Goal: Task Accomplishment & Management: Use online tool/utility

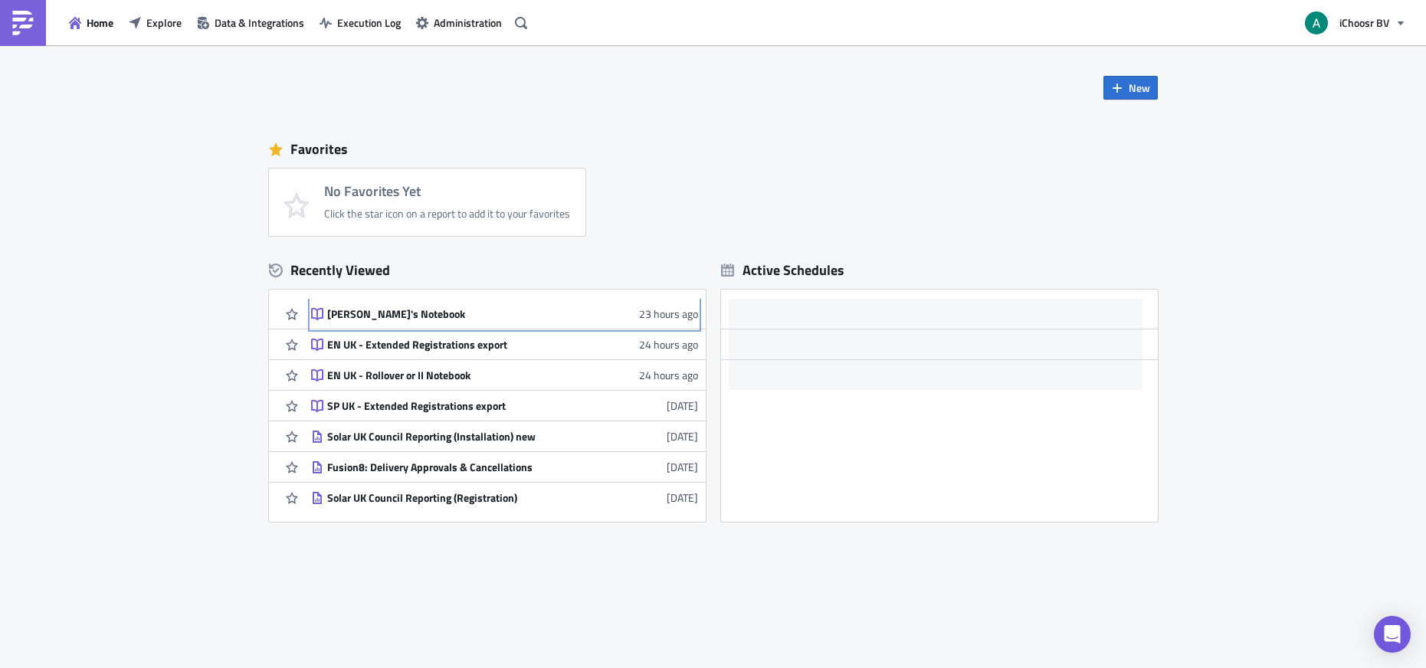
click at [401, 310] on div "Annicia's Notebook" at bounding box center [461, 314] width 268 height 14
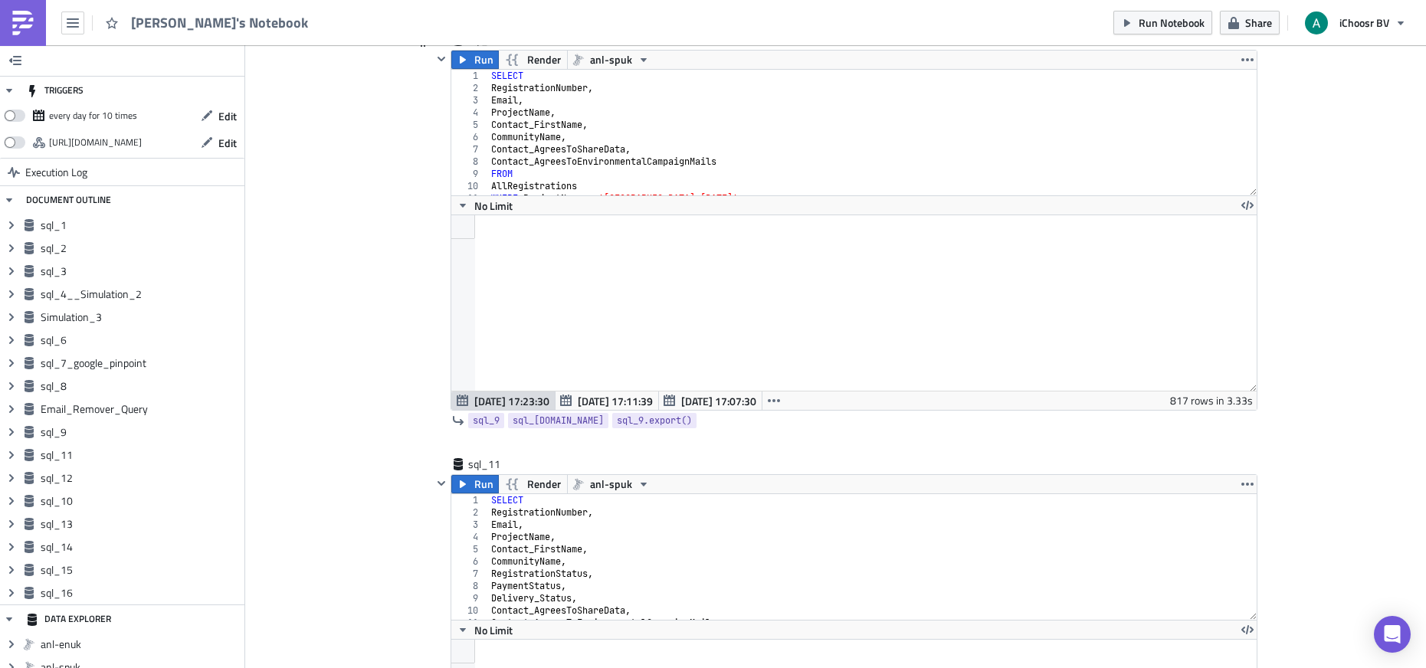
type textarea "Contact_AgreesToEnvironmentalCampaignMails"
click at [583, 158] on div "SELECT RegistrationNumber , Email , ProjectName , Contact_FirstName , Community…" at bounding box center [866, 145] width 757 height 150
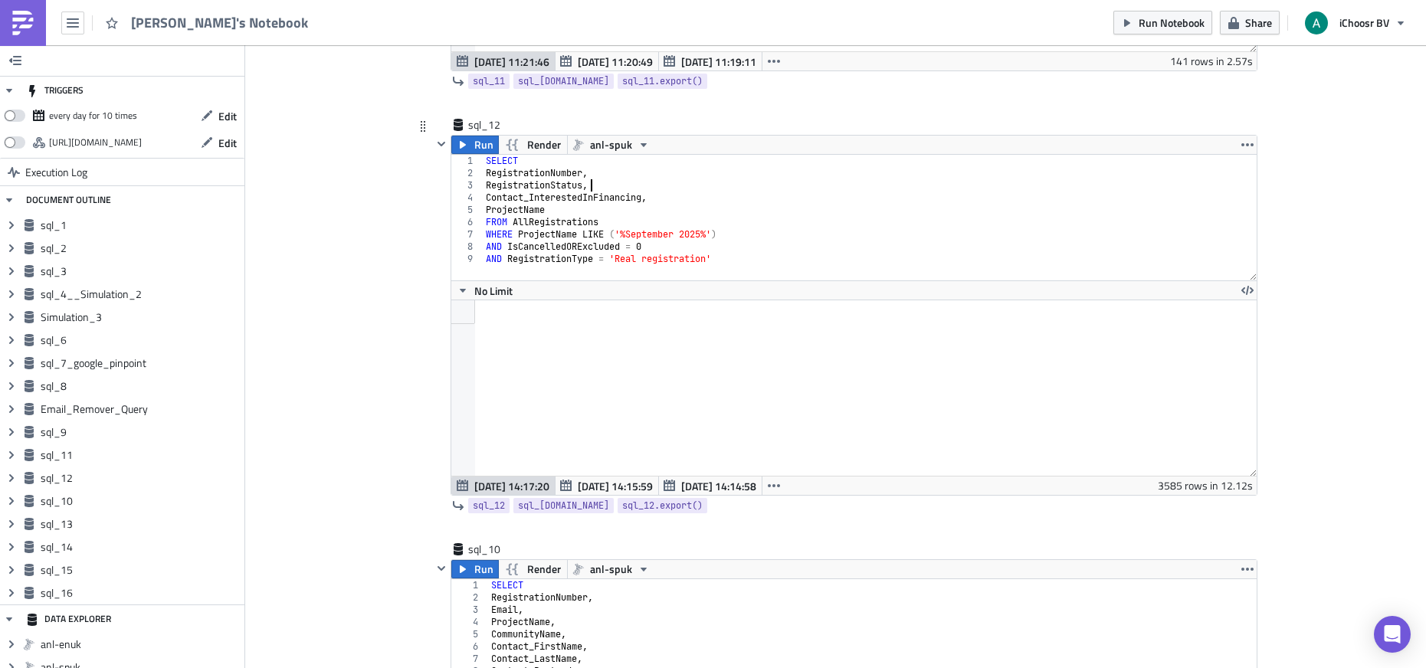
click at [623, 189] on div "SELECT RegistrationNumber , RegistrationStatus , Contact_InterestedInFinancing …" at bounding box center [870, 230] width 774 height 150
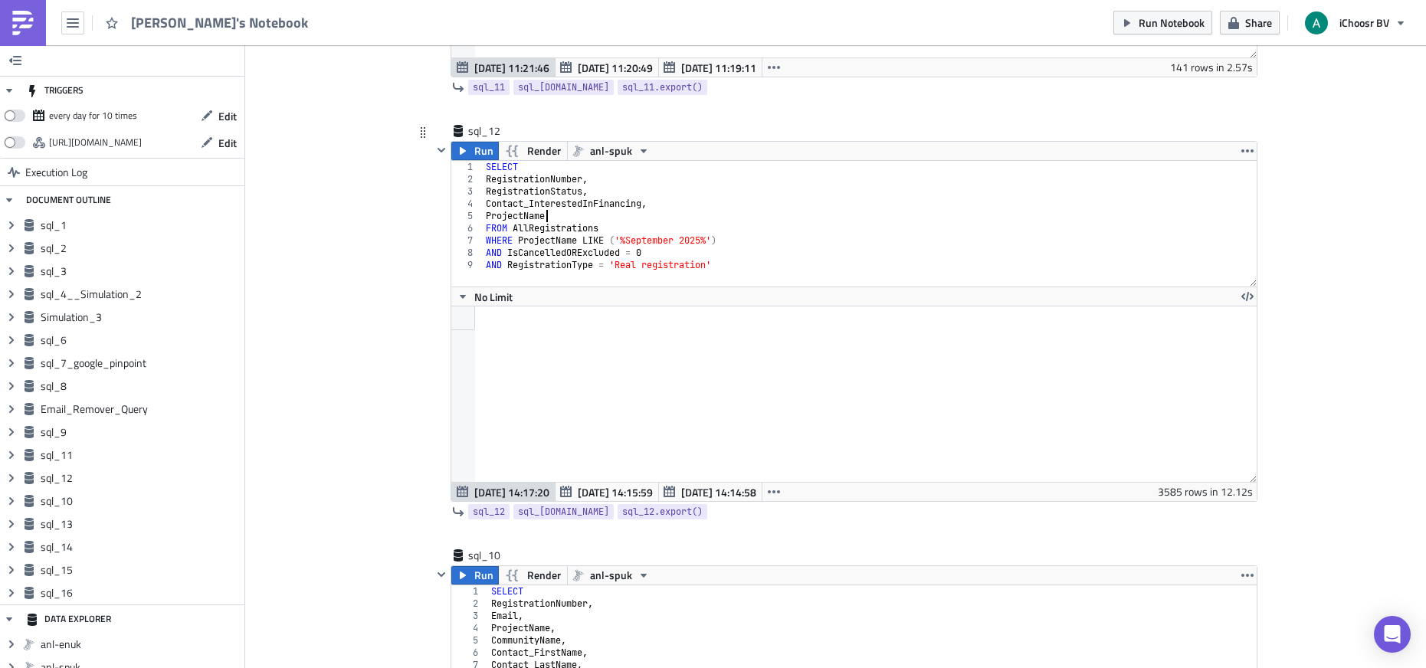
click at [640, 221] on div "SELECT RegistrationNumber , RegistrationStatus , Contact_InterestedInFinancing …" at bounding box center [870, 236] width 774 height 150
type textarea "ProjectName"
click at [615, 491] on span "Aug 21 14:15:59" at bounding box center [615, 492] width 75 height 16
click at [722, 491] on span "Aug 21 14:14:58" at bounding box center [718, 492] width 75 height 16
click at [502, 497] on span "Aug 21 14:17:20" at bounding box center [511, 492] width 75 height 16
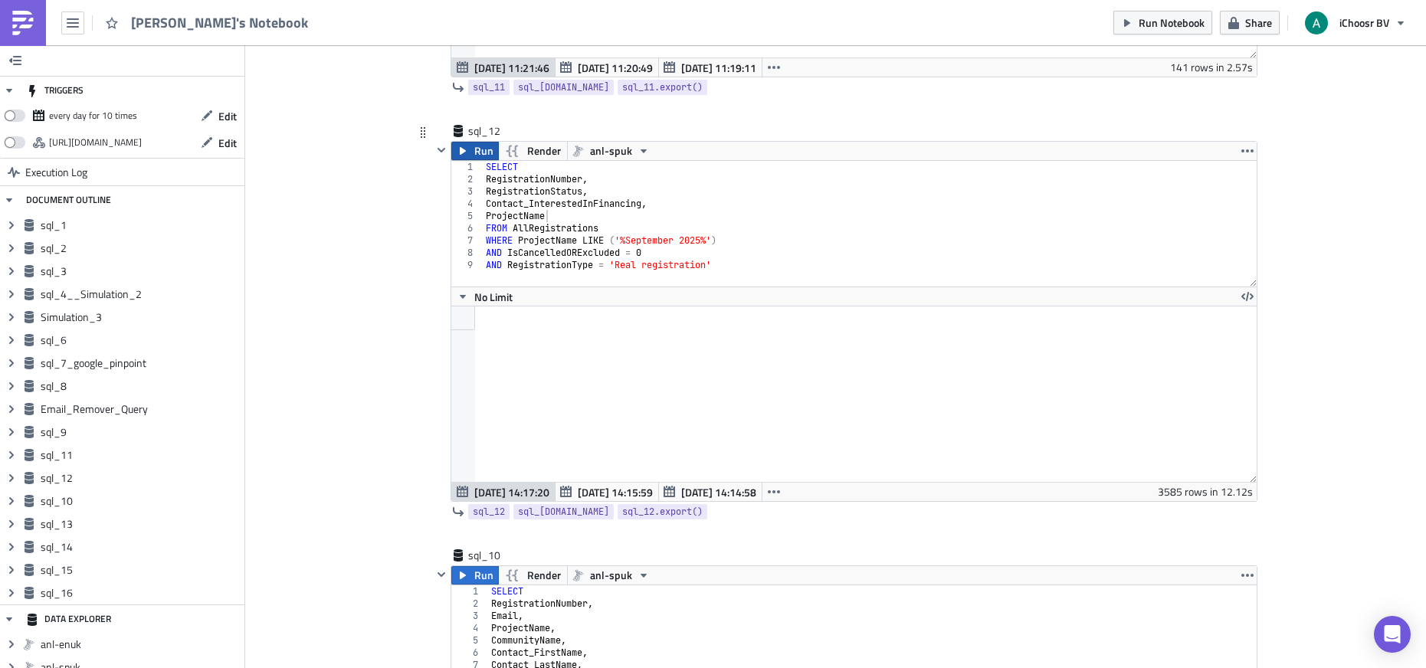
click at [474, 146] on span "Run" at bounding box center [483, 151] width 19 height 18
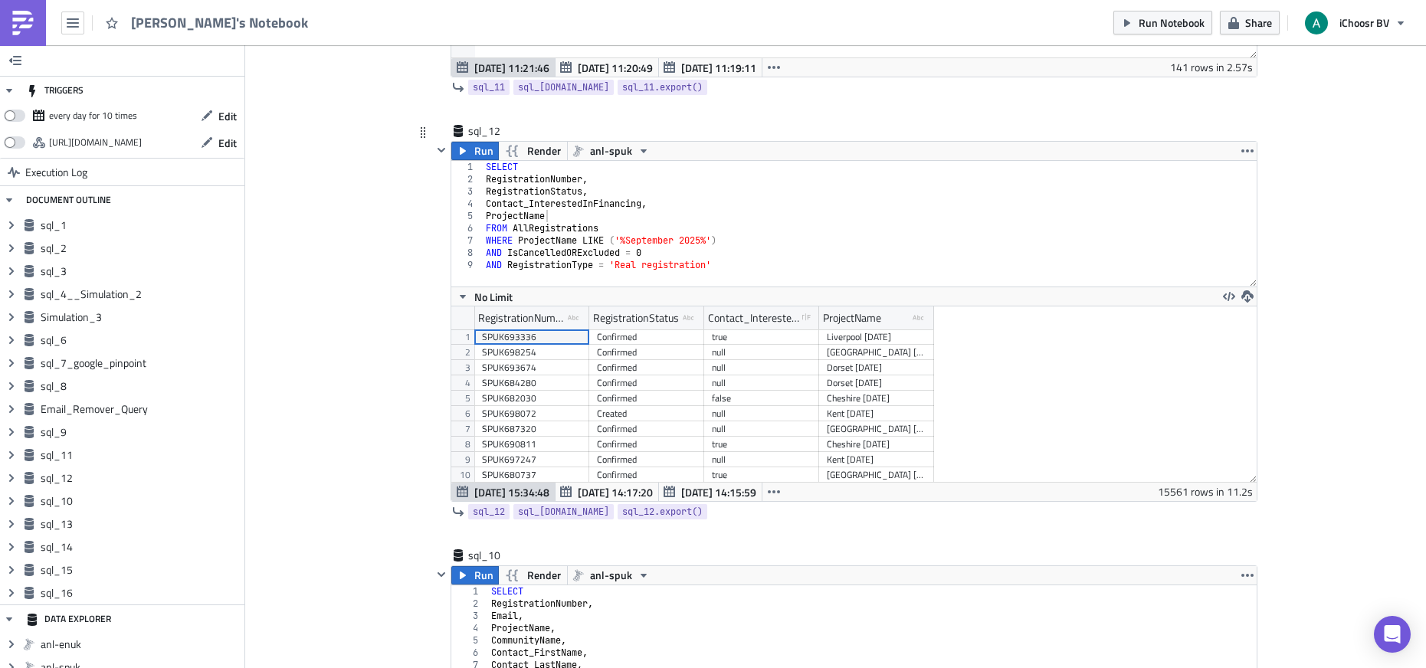
scroll to position [175, 804]
click at [619, 492] on span "Aug 21 14:17:20" at bounding box center [615, 492] width 75 height 16
click at [513, 493] on span "Oct 02 15:34:48" at bounding box center [511, 492] width 75 height 16
click at [1241, 150] on icon "button" at bounding box center [1247, 150] width 12 height 3
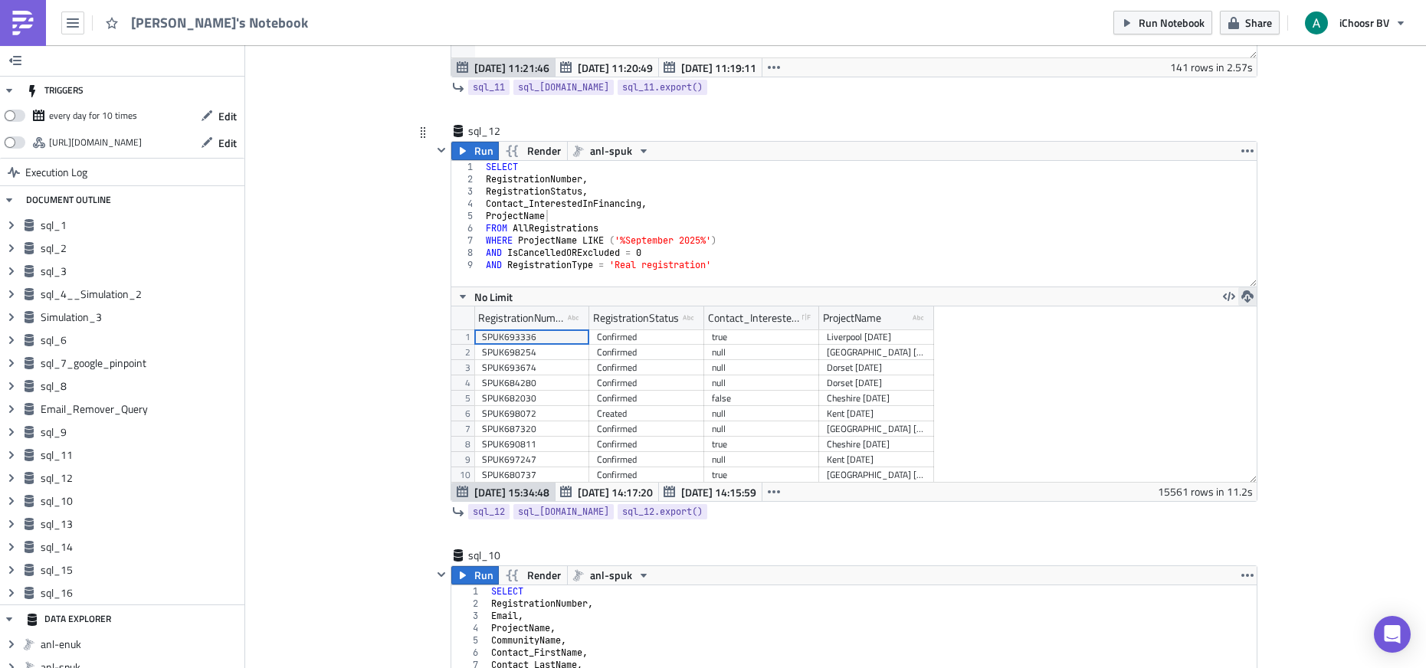
click at [1241, 297] on icon "button" at bounding box center [1247, 296] width 12 height 12
click at [1247, 237] on div "CSV" at bounding box center [1301, 237] width 120 height 15
click at [608, 490] on span "Aug 21 14:17:20" at bounding box center [615, 492] width 75 height 16
click at [608, 494] on span "Aug 21 14:17:20" at bounding box center [615, 492] width 75 height 16
click at [1245, 152] on icon "button" at bounding box center [1247, 150] width 12 height 3
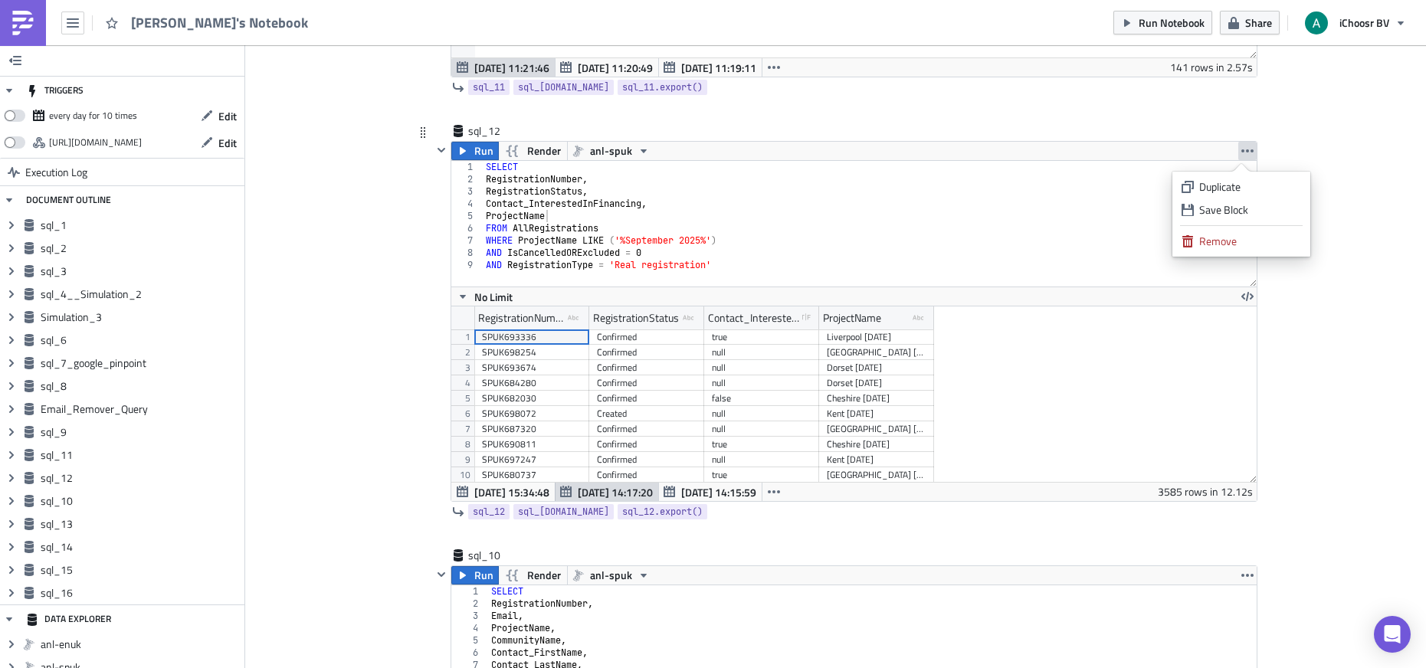
click at [1162, 507] on div "sql_12 sql_12.data sql_12.export()" at bounding box center [844, 512] width 825 height 20
click at [597, 487] on span "Aug 21 14:17:20" at bounding box center [615, 492] width 75 height 16
click at [502, 490] on span "Oct 02 15:34:48" at bounding box center [511, 492] width 75 height 16
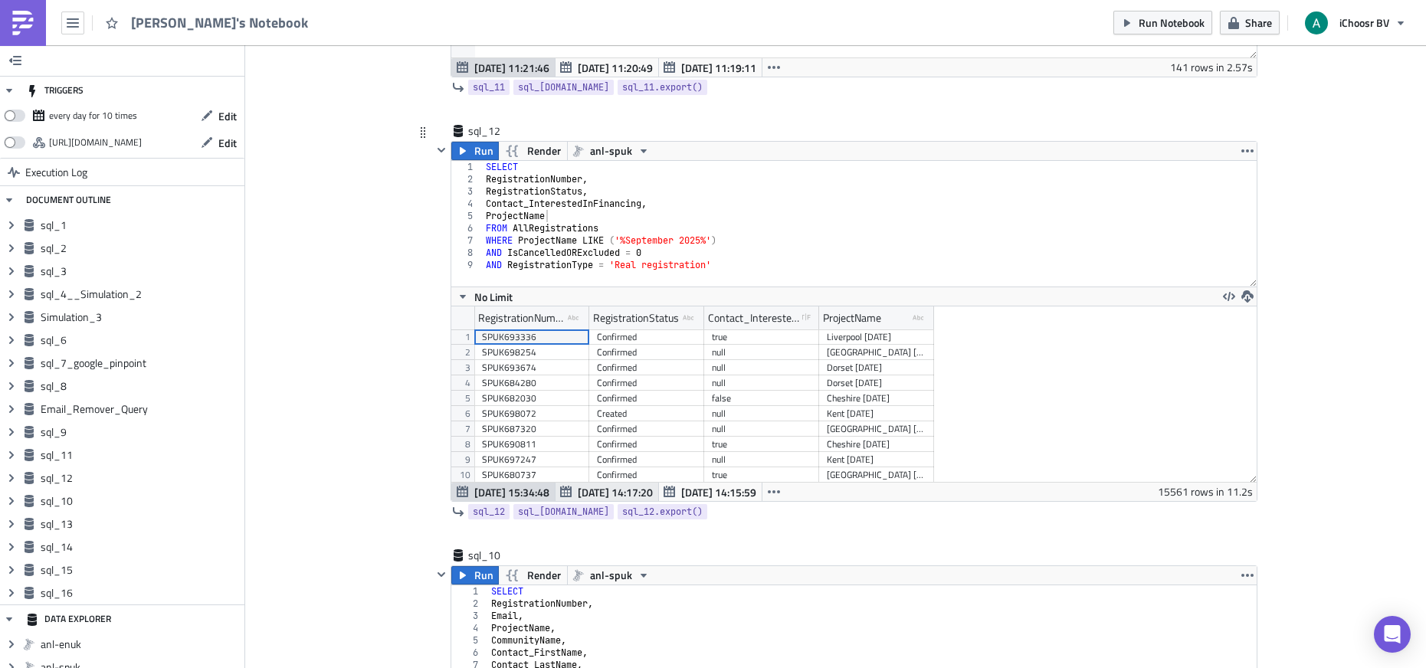
click at [612, 493] on span "Aug 21 14:17:20" at bounding box center [615, 492] width 75 height 16
click at [706, 490] on span "Aug 21 14:15:59" at bounding box center [718, 492] width 75 height 16
click at [604, 484] on span "Aug 21 14:17:20" at bounding box center [615, 492] width 75 height 16
click at [514, 490] on span "Oct 02 15:34:48" at bounding box center [511, 492] width 75 height 16
drag, startPoint x: 811, startPoint y: 314, endPoint x: 861, endPoint y: 316, distance: 50.6
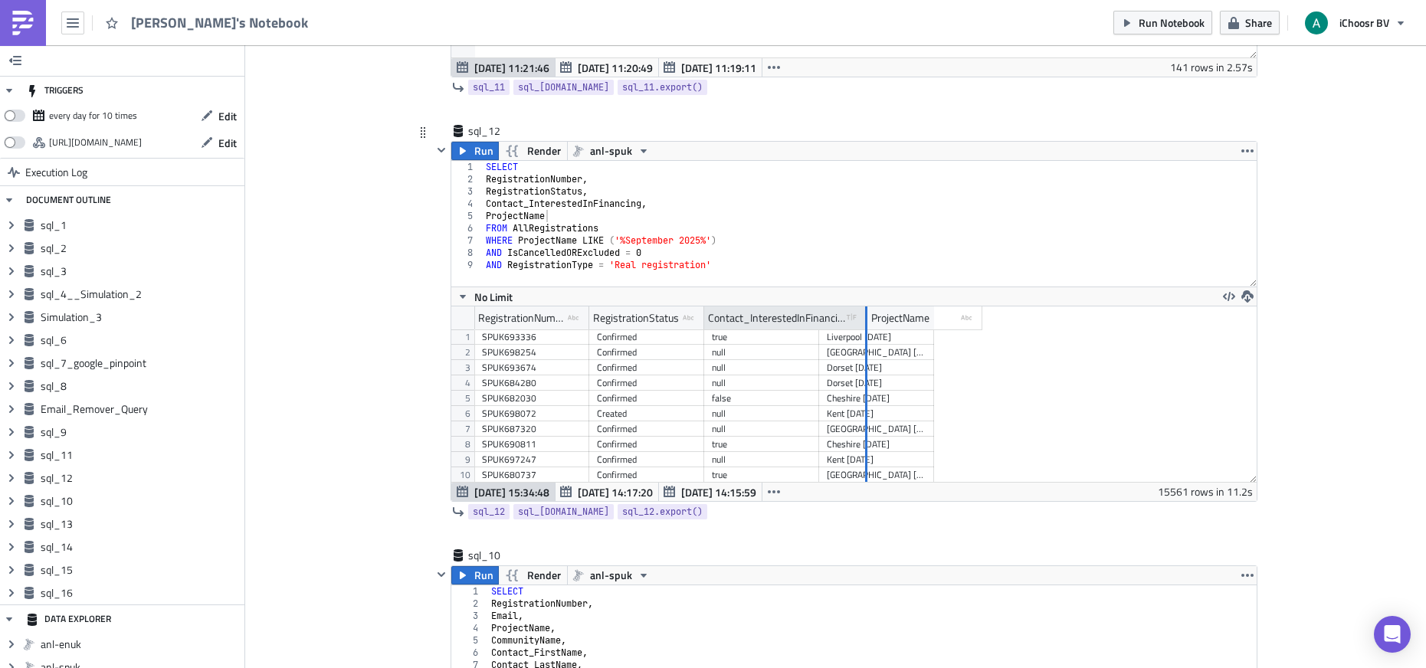
click at [865, 316] on div at bounding box center [866, 318] width 2 height 24
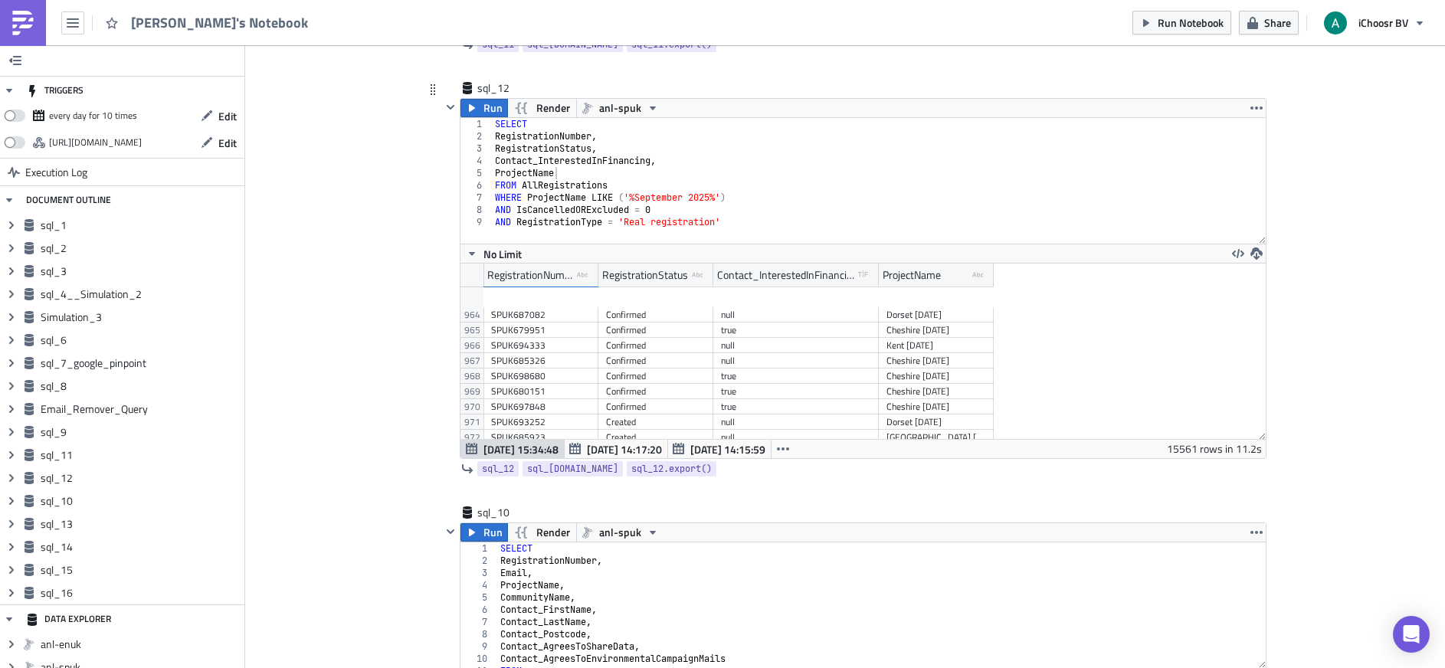
scroll to position [15170, 0]
click at [643, 441] on span "Aug 21 14:17:20" at bounding box center [624, 449] width 75 height 16
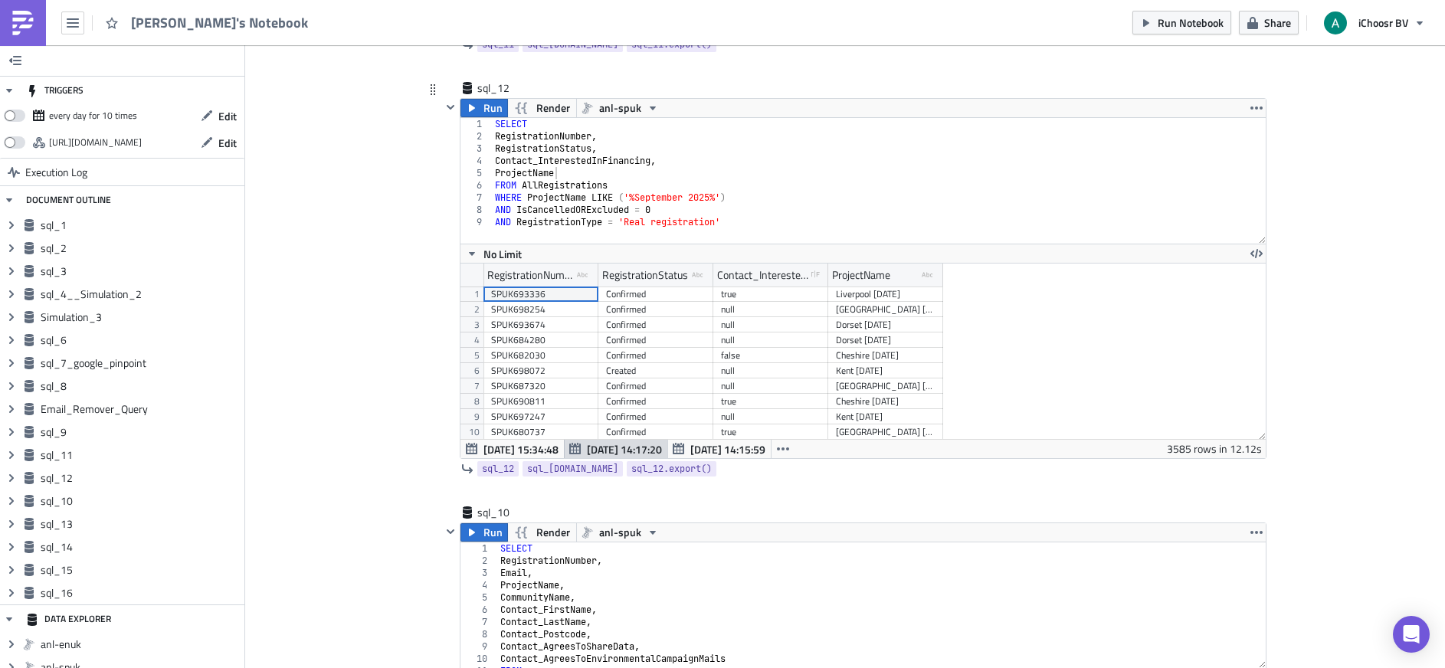
scroll to position [175, 804]
click at [616, 448] on span "Aug 21 14:17:20" at bounding box center [624, 449] width 75 height 16
click at [678, 450] on icon "button" at bounding box center [679, 449] width 12 height 12
click at [614, 447] on span "Aug 21 14:17:20" at bounding box center [624, 449] width 75 height 16
click at [514, 457] on button "Oct 02 15:34:48" at bounding box center [512, 449] width 104 height 18
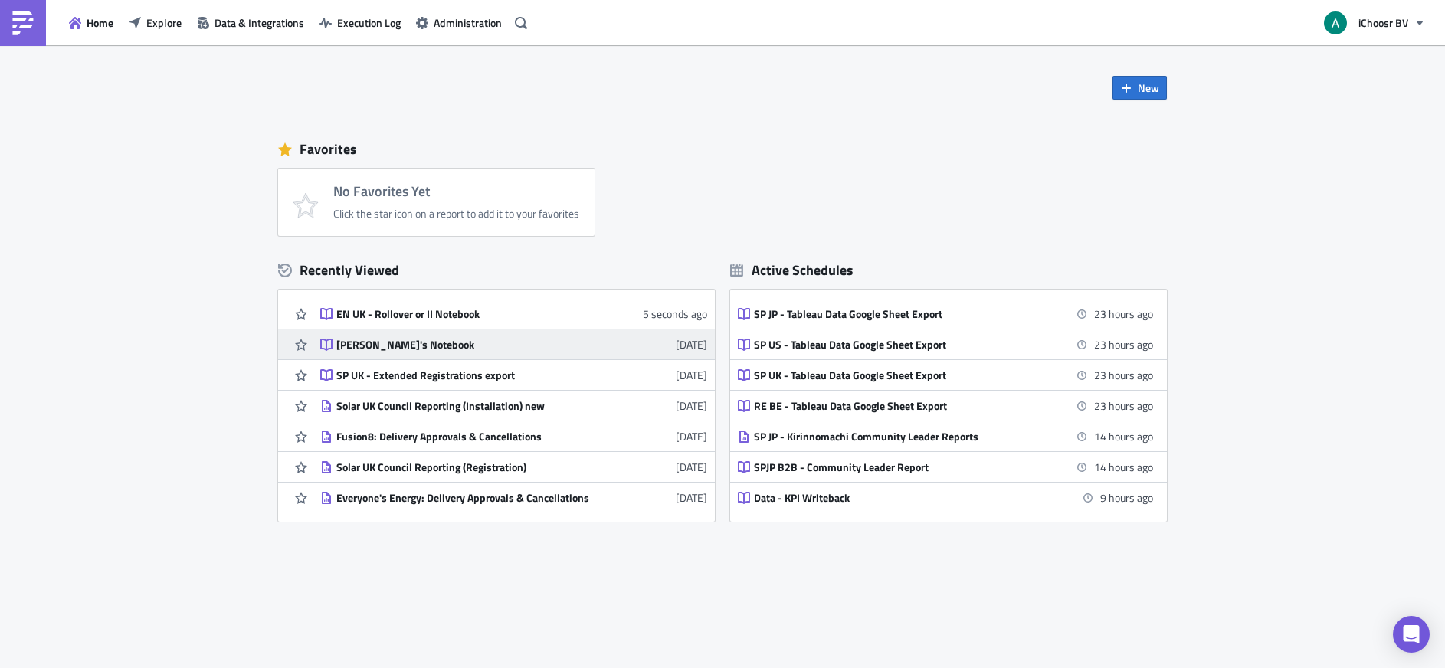
click at [383, 345] on div "Annicia's Notebook" at bounding box center [470, 345] width 268 height 14
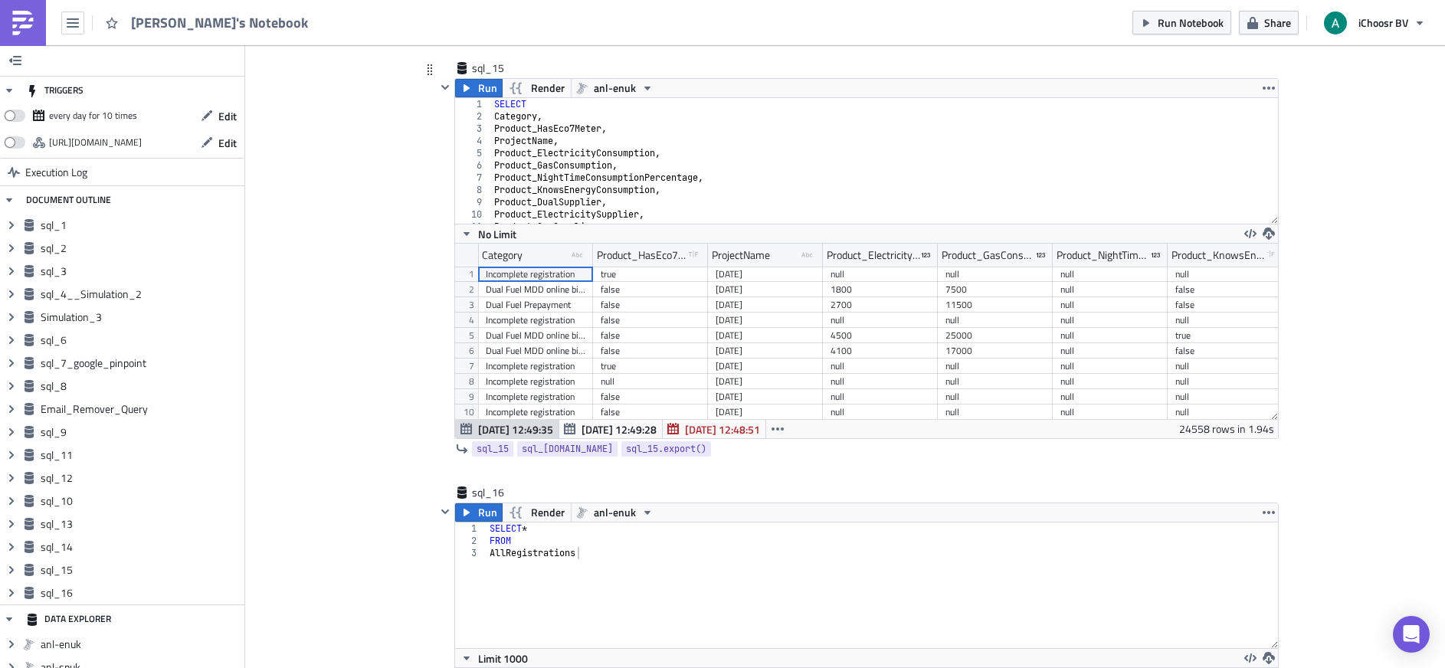
scroll to position [6451, 0]
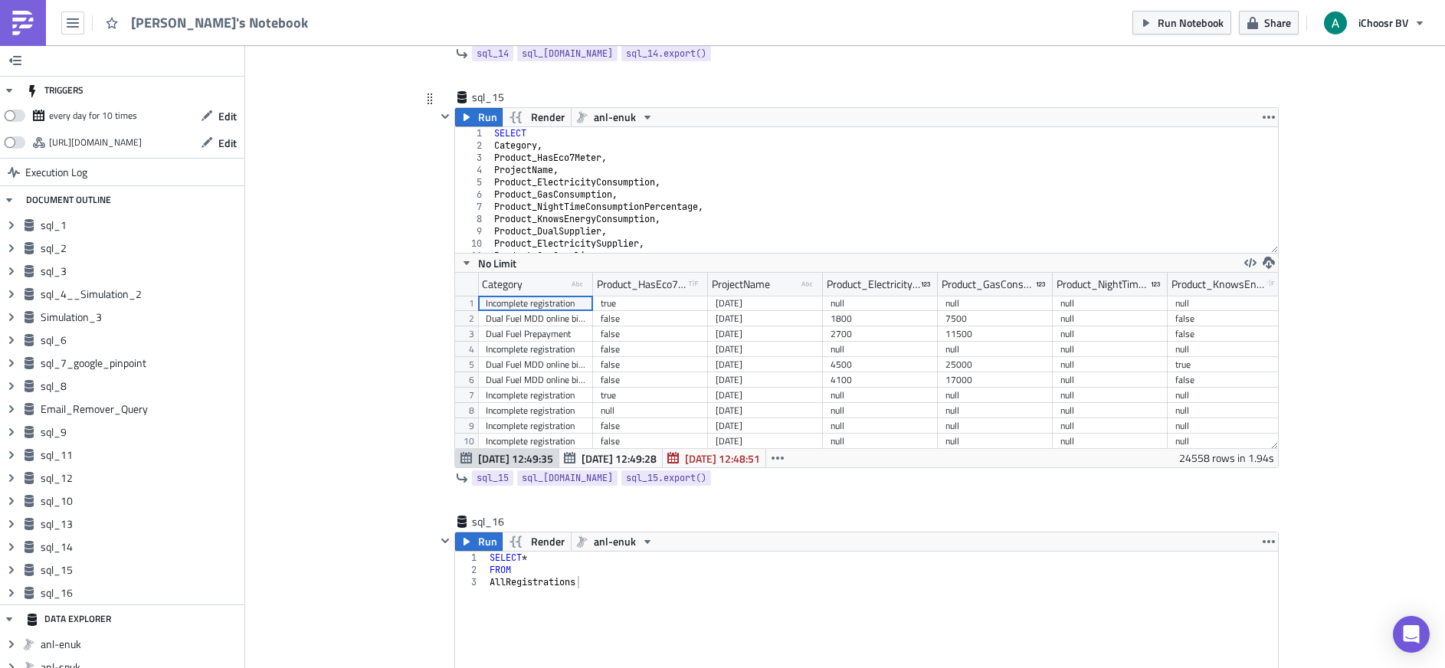
type textarea "Product_NightTimeConsumptionPercentage,"
click at [558, 203] on div "SELECT Category , Product_HasEco7Meter , ProjectName , Product_ElectricityConsu…" at bounding box center [878, 202] width 775 height 150
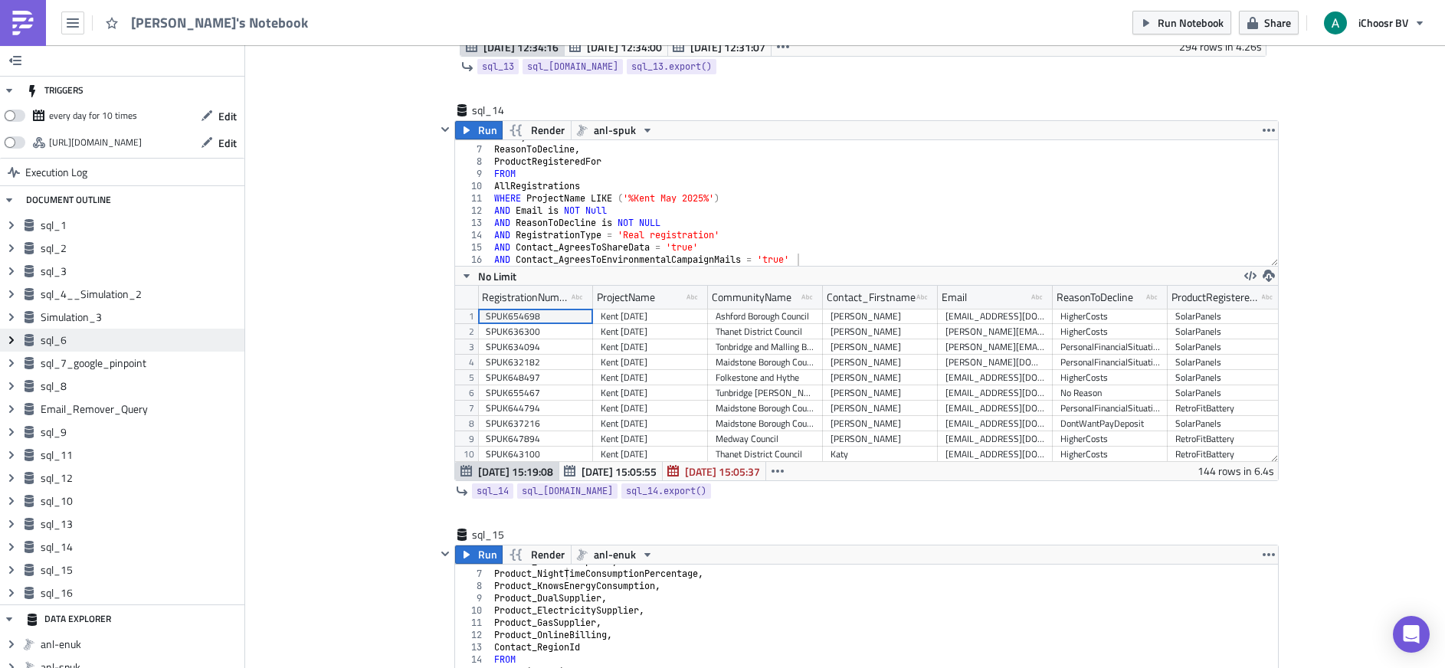
scroll to position [6015, 0]
click at [627, 473] on span "Sep 30 15:05:55" at bounding box center [618, 471] width 75 height 16
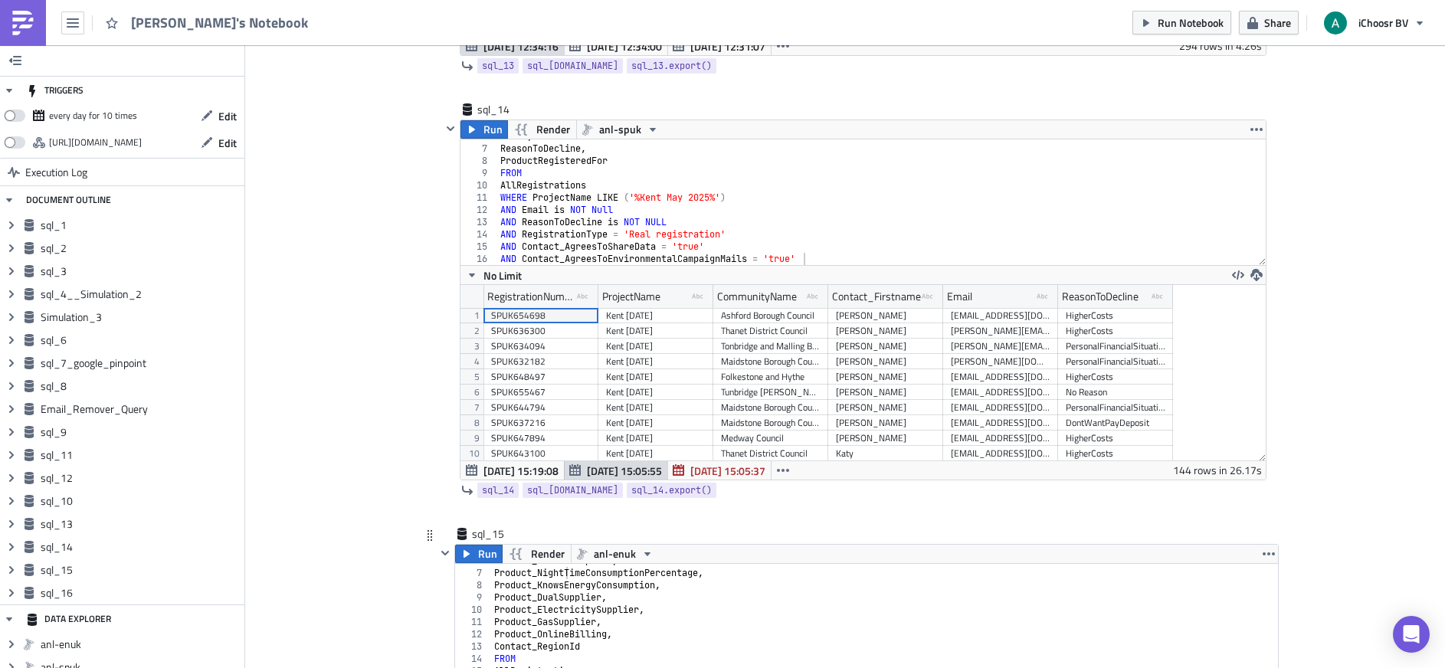
scroll to position [175, 804]
click at [531, 471] on span "Sep 30 15:19:08" at bounding box center [520, 471] width 75 height 16
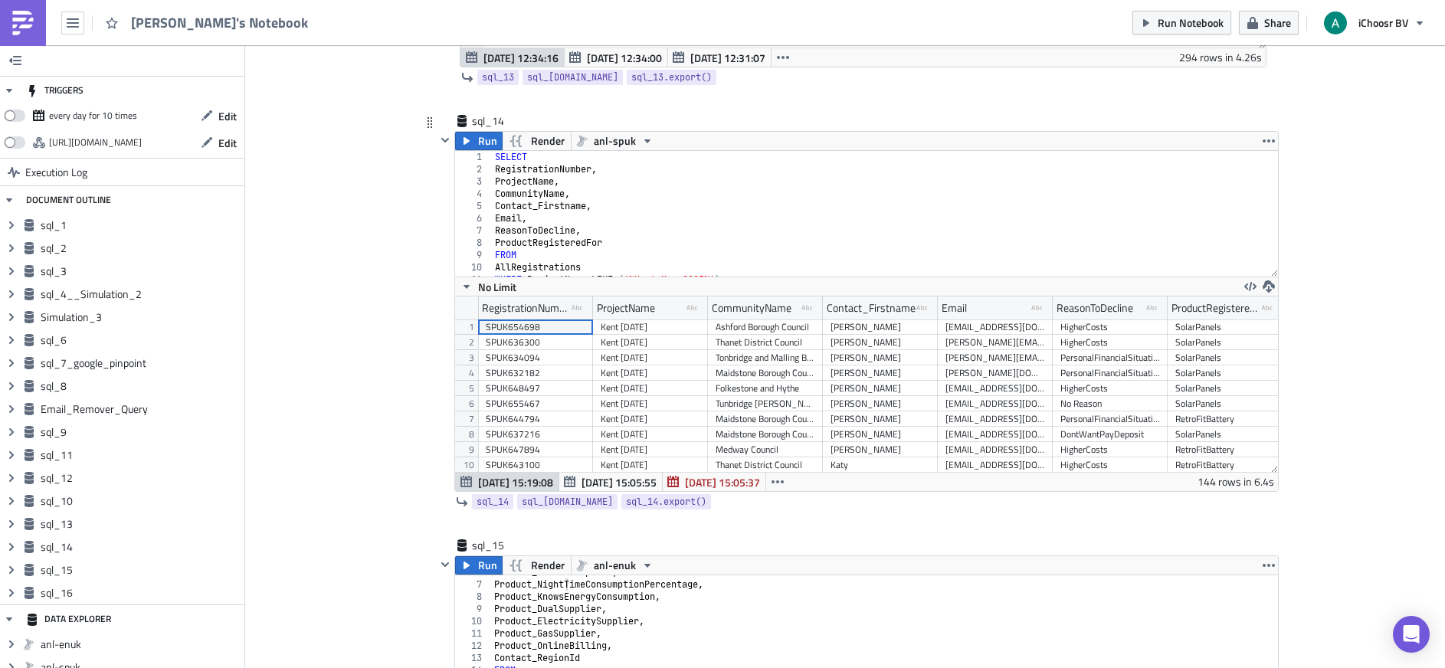
scroll to position [0, 16]
click at [758, 336] on div "Thanet District Council" at bounding box center [761, 342] width 100 height 15
click at [755, 414] on div "Maidstone Borough Council" at bounding box center [761, 418] width 100 height 15
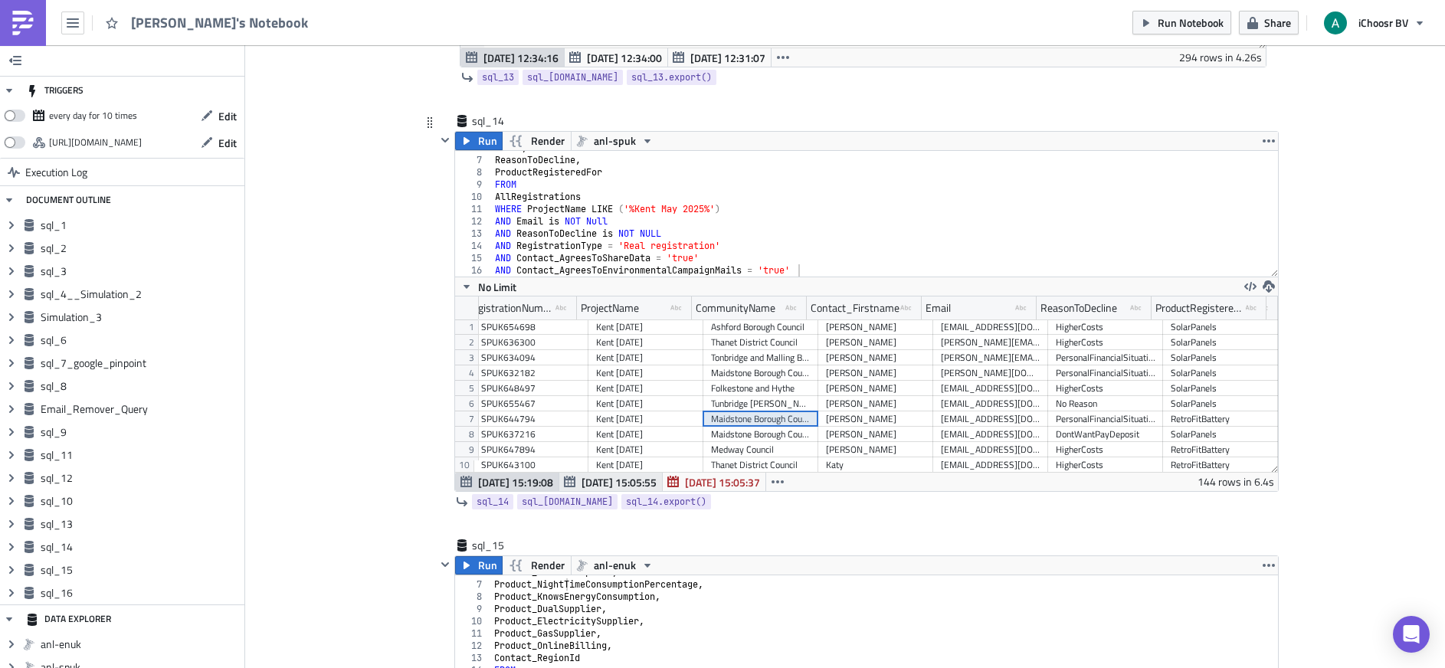
click at [628, 483] on span "Sep 30 15:05:55" at bounding box center [618, 482] width 75 height 16
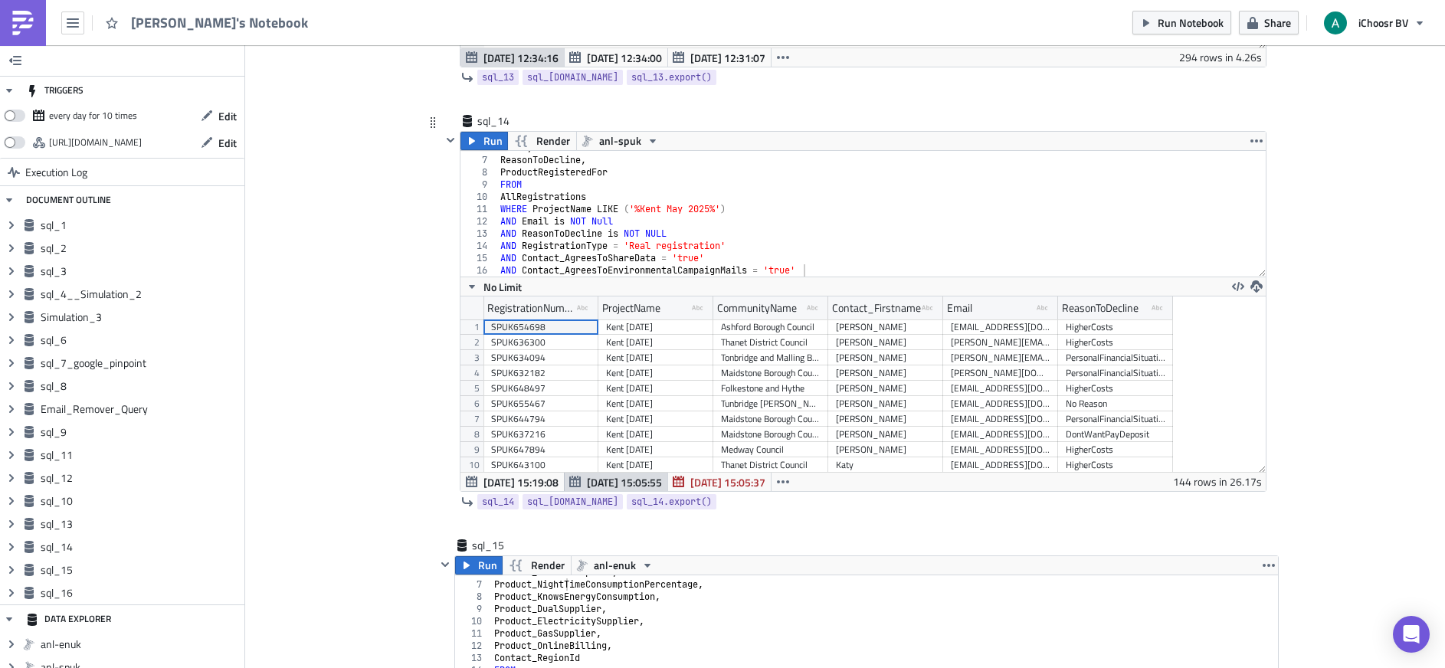
scroll to position [175, 804]
click at [700, 490] on button "Sep 30 15:05:37" at bounding box center [719, 482] width 104 height 18
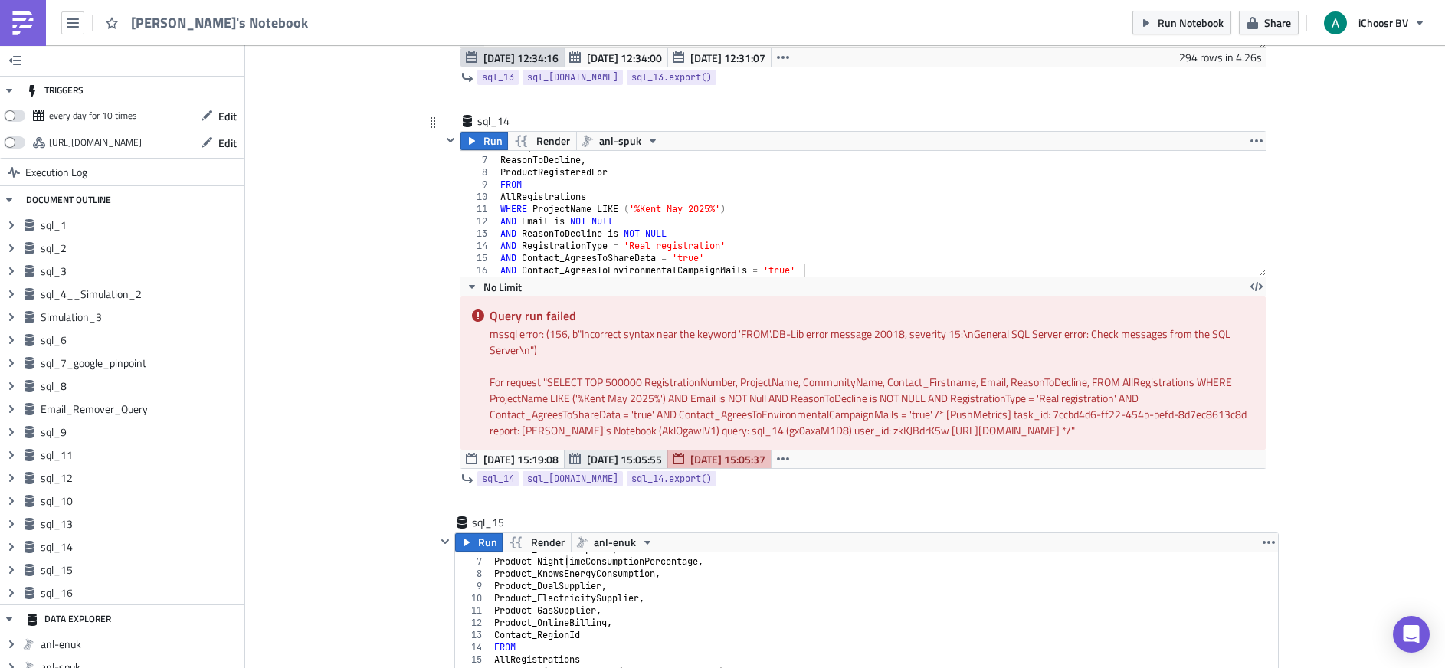
click at [630, 462] on span "Sep 30 15:05:55" at bounding box center [624, 459] width 75 height 16
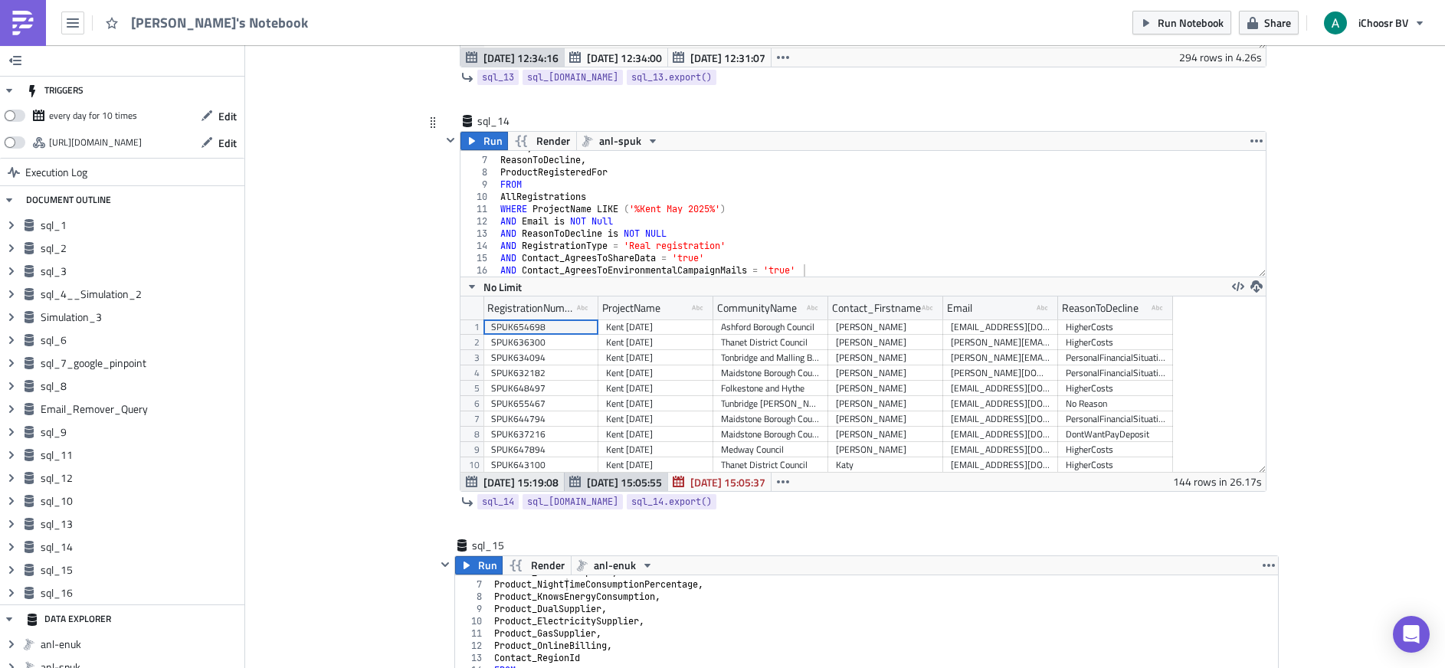
click at [530, 480] on span "Sep 30 15:19:08" at bounding box center [520, 482] width 75 height 16
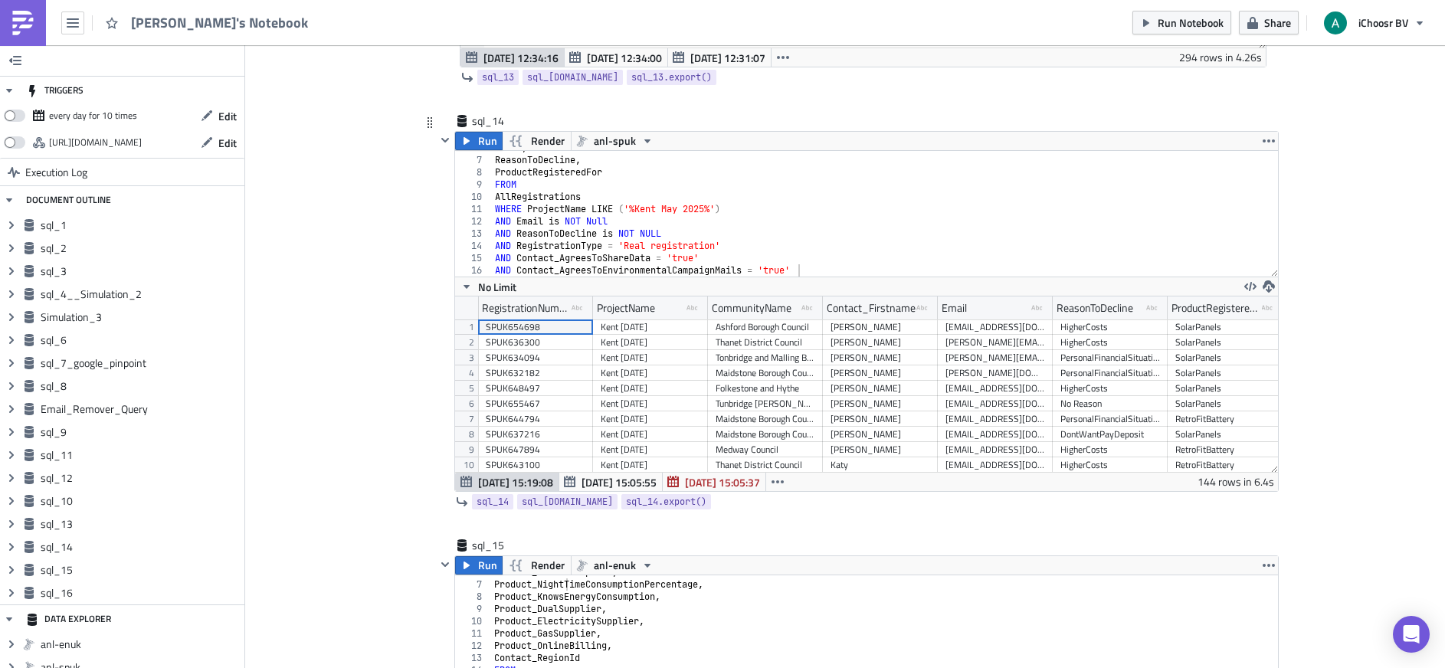
scroll to position [175, 823]
click at [771, 479] on icon "button" at bounding box center [777, 482] width 12 height 12
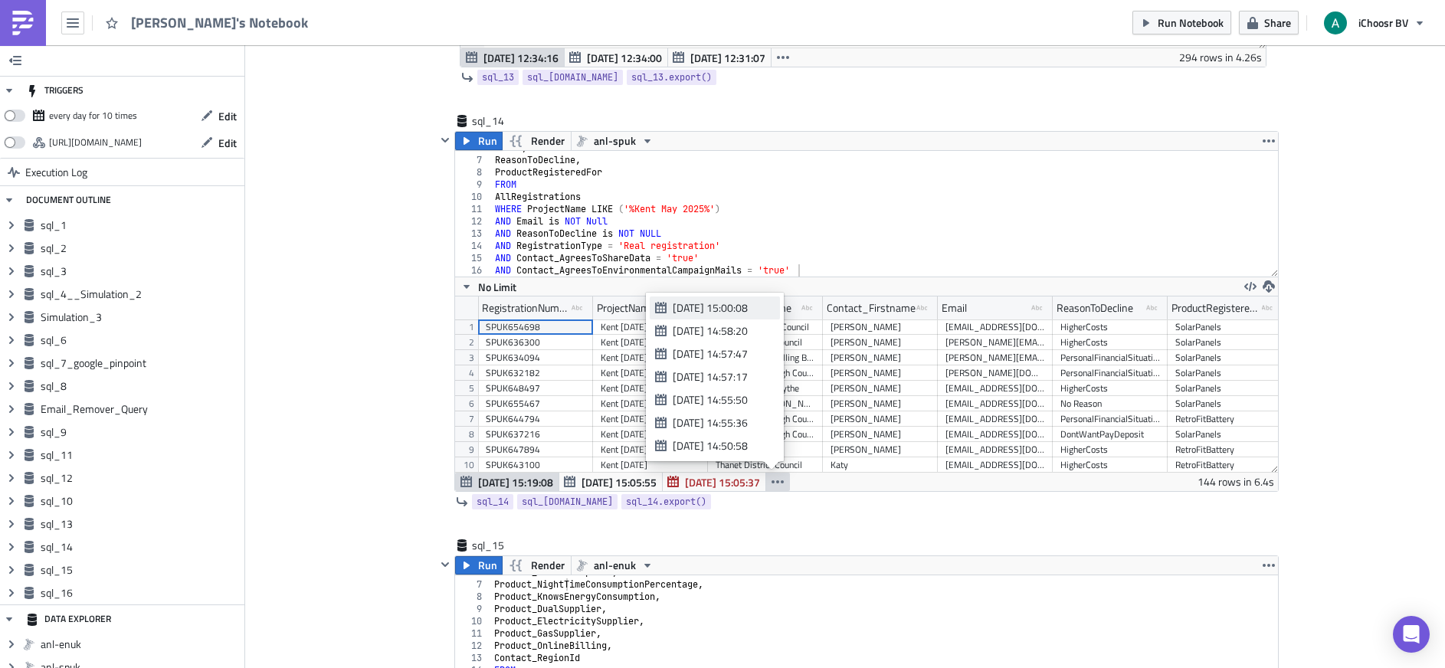
click at [755, 306] on div "Sep 30 15:00:08" at bounding box center [721, 307] width 97 height 15
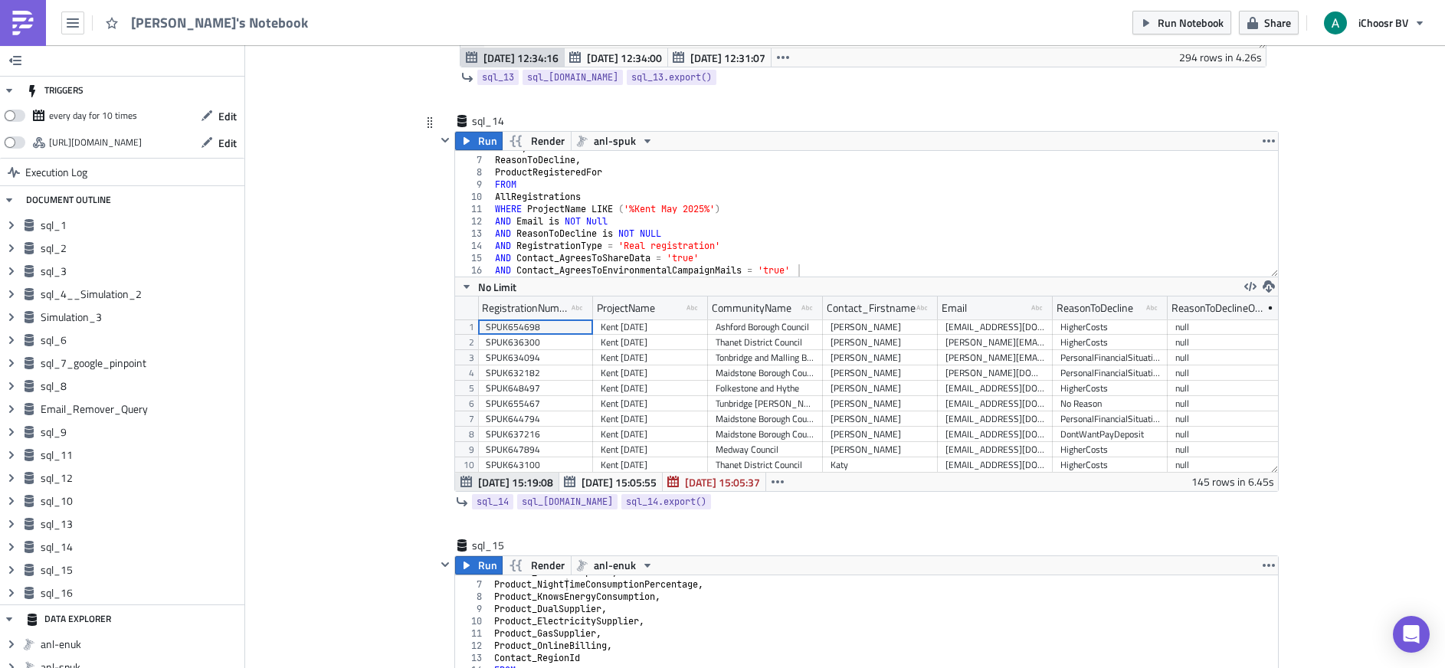
click at [518, 480] on span "Sep 30 15:19:08" at bounding box center [515, 482] width 75 height 16
click at [1266, 287] on icon "button" at bounding box center [1269, 286] width 12 height 12
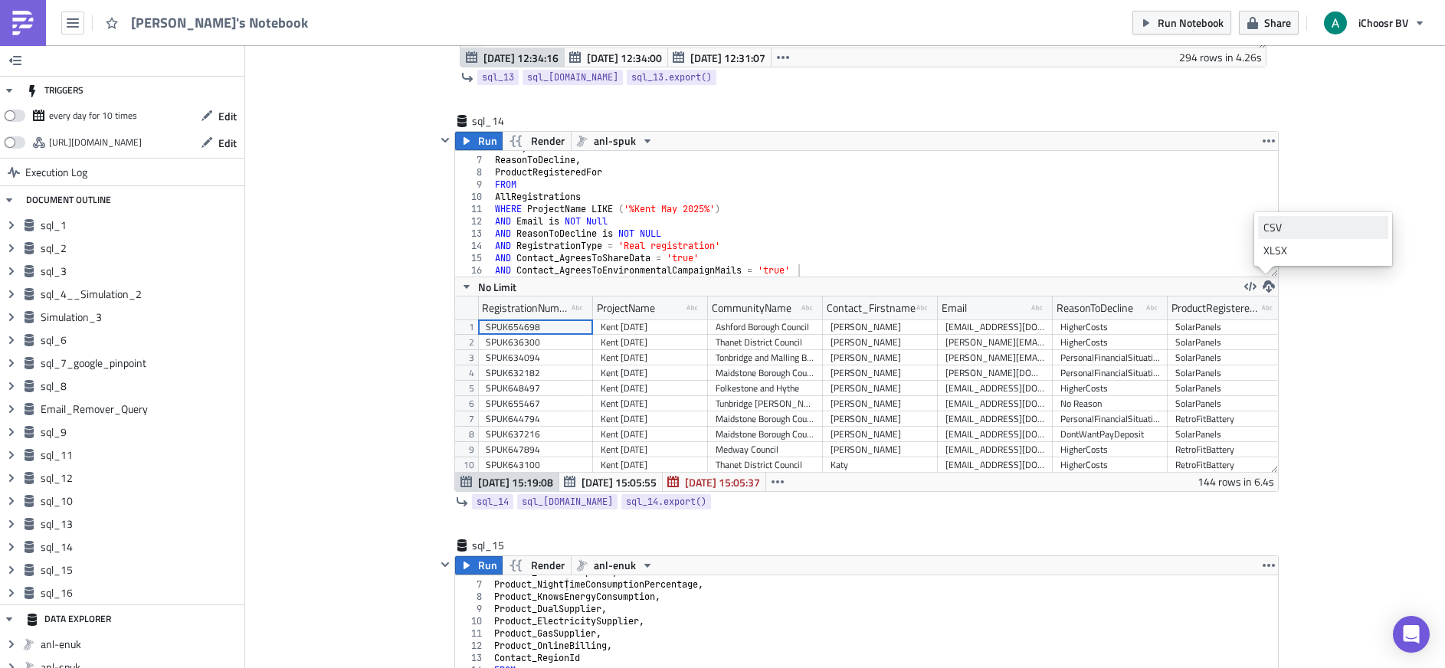
click at [1291, 232] on div "CSV" at bounding box center [1323, 227] width 120 height 15
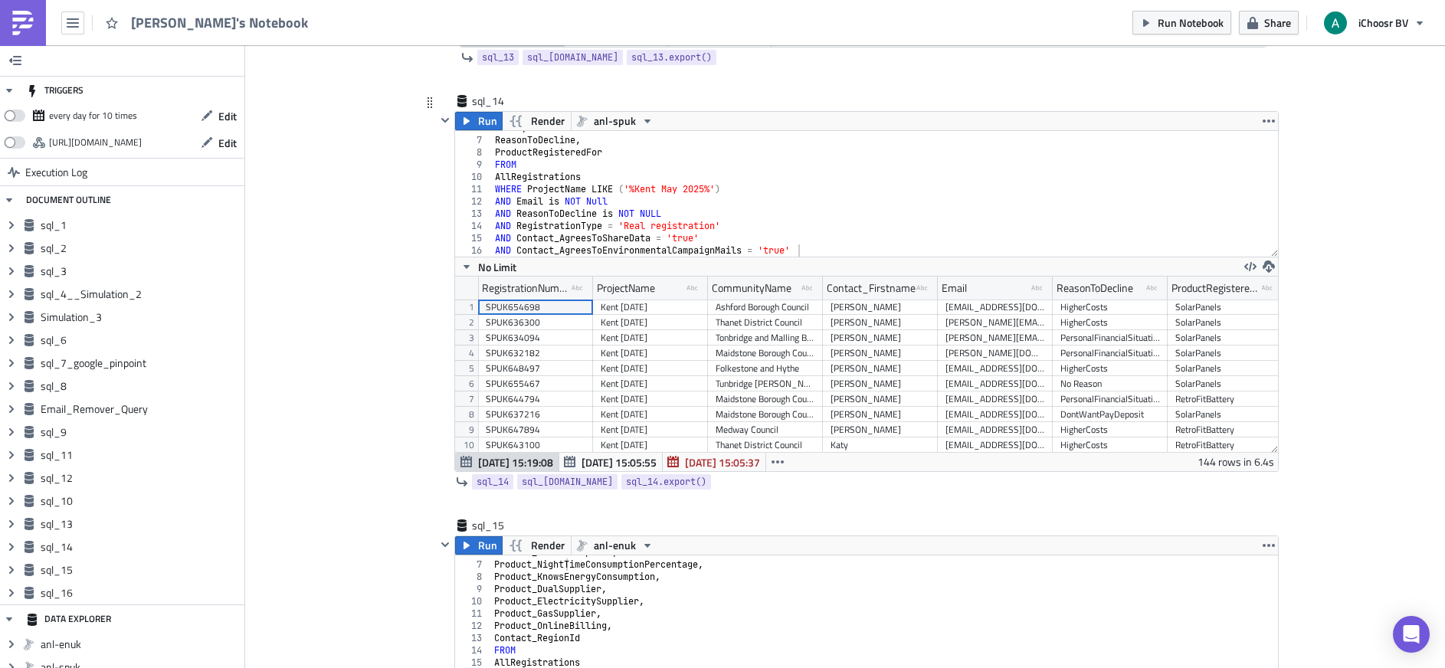
scroll to position [6024, 0]
click at [624, 205] on div "Email , ReasonToDecline , ProductRegisteredFor FROM AllRegistrations WHERE Proj…" at bounding box center [879, 196] width 775 height 150
click at [679, 214] on div "Email , ReasonToDecline , ProductRegisteredFor FROM AllRegistrations WHERE Proj…" at bounding box center [879, 196] width 775 height 150
click at [767, 230] on div "Email , ReasonToDecline , ProductRegisteredFor FROM AllRegistrations WHERE Proj…" at bounding box center [879, 196] width 775 height 150
type textarea "AND RegistrationType = 'Real registration'"
